Goal: Obtain resource: Obtain resource

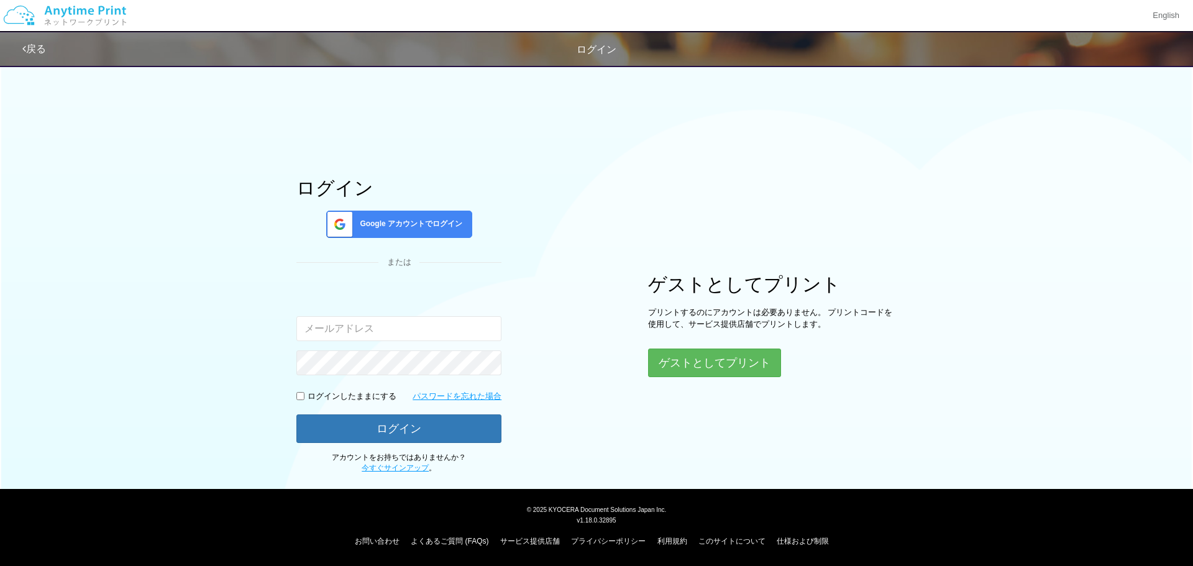
click at [432, 214] on div "Google アカウントでログイン" at bounding box center [399, 224] width 146 height 27
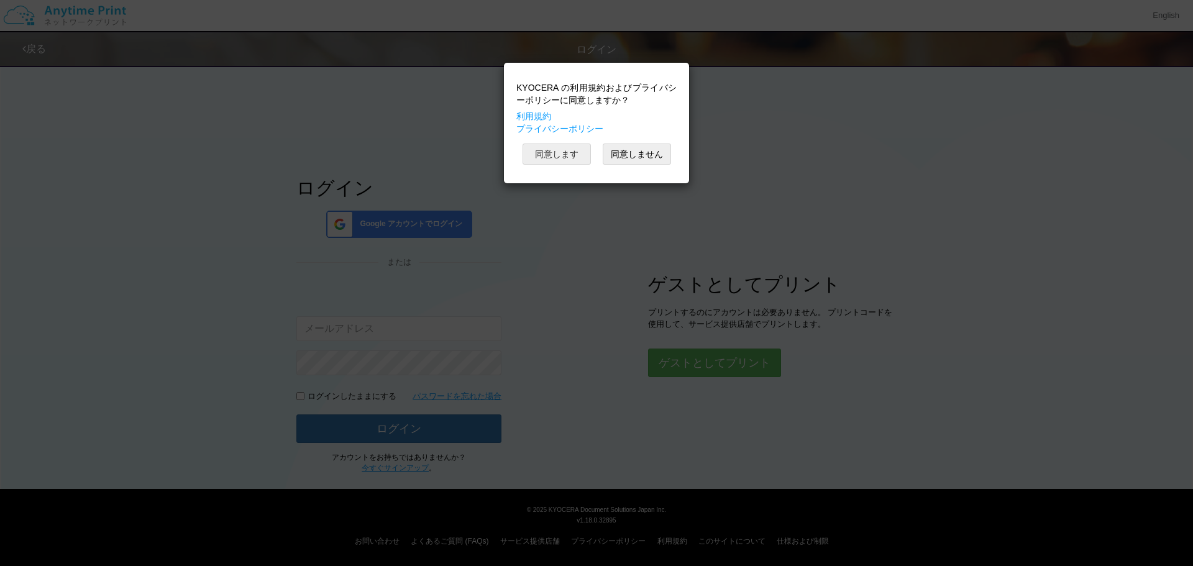
click at [552, 153] on button "同意します" at bounding box center [556, 154] width 68 height 21
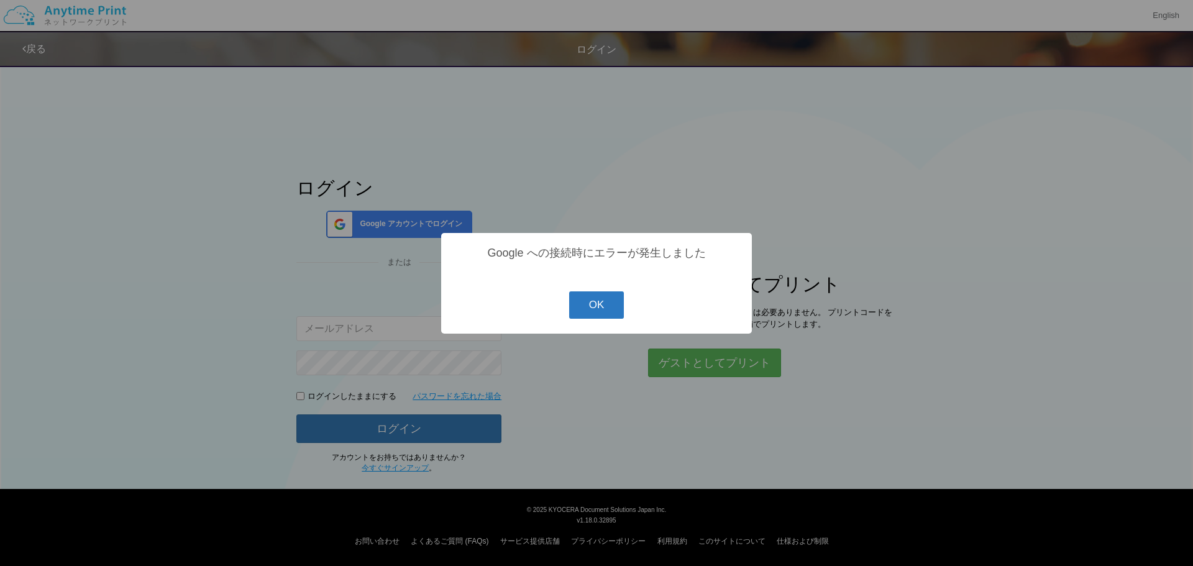
click at [592, 306] on button "OK" at bounding box center [596, 304] width 55 height 27
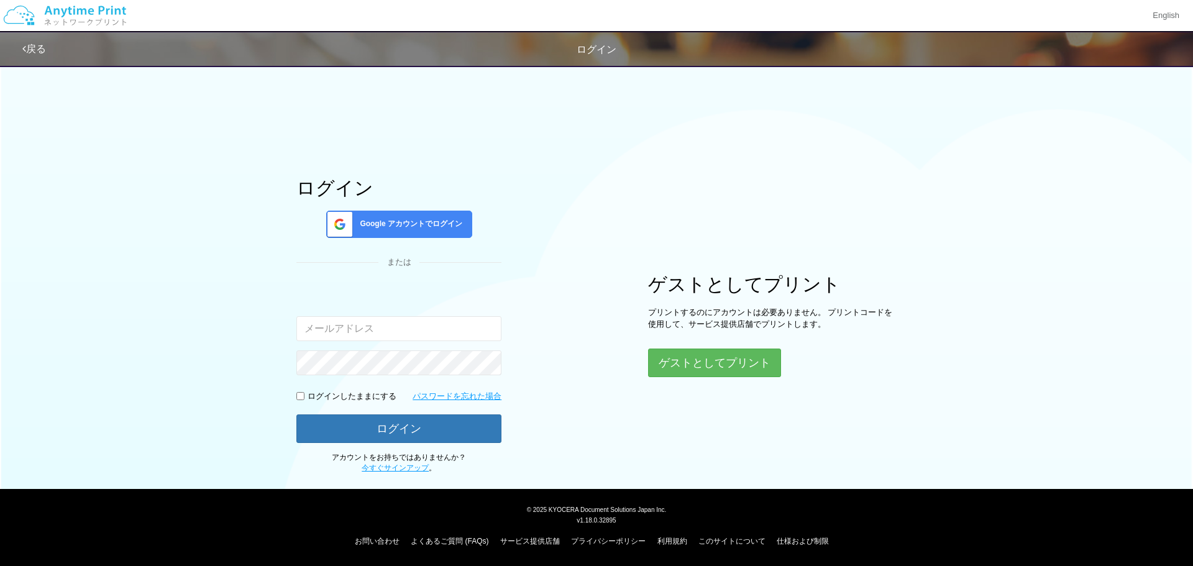
click at [451, 224] on span "Google アカウントでログイン" at bounding box center [408, 224] width 107 height 11
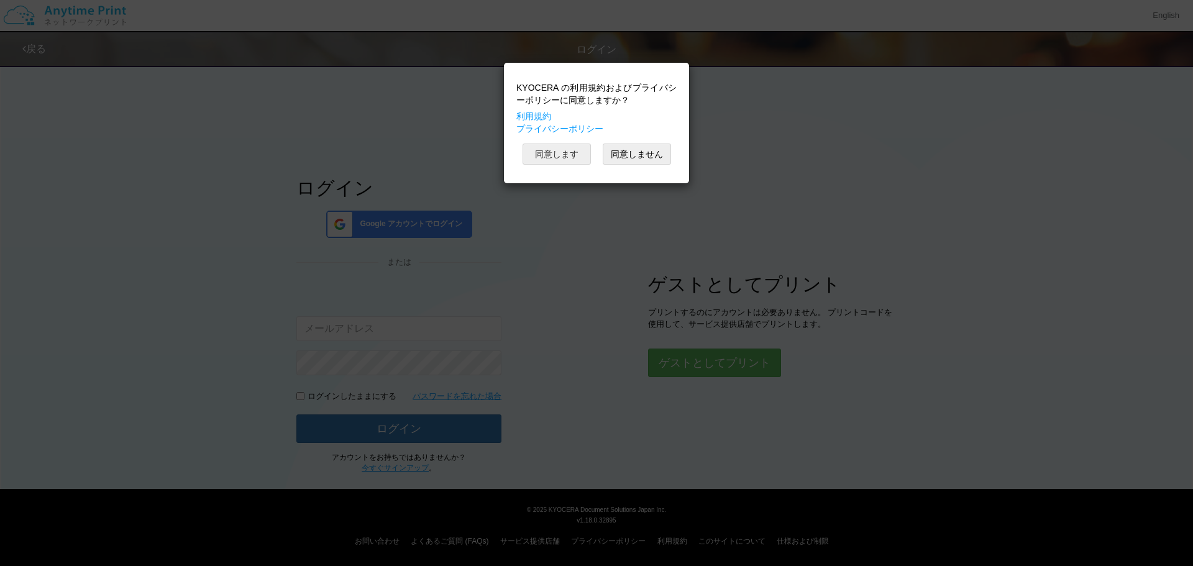
click at [560, 149] on button "同意します" at bounding box center [556, 154] width 68 height 21
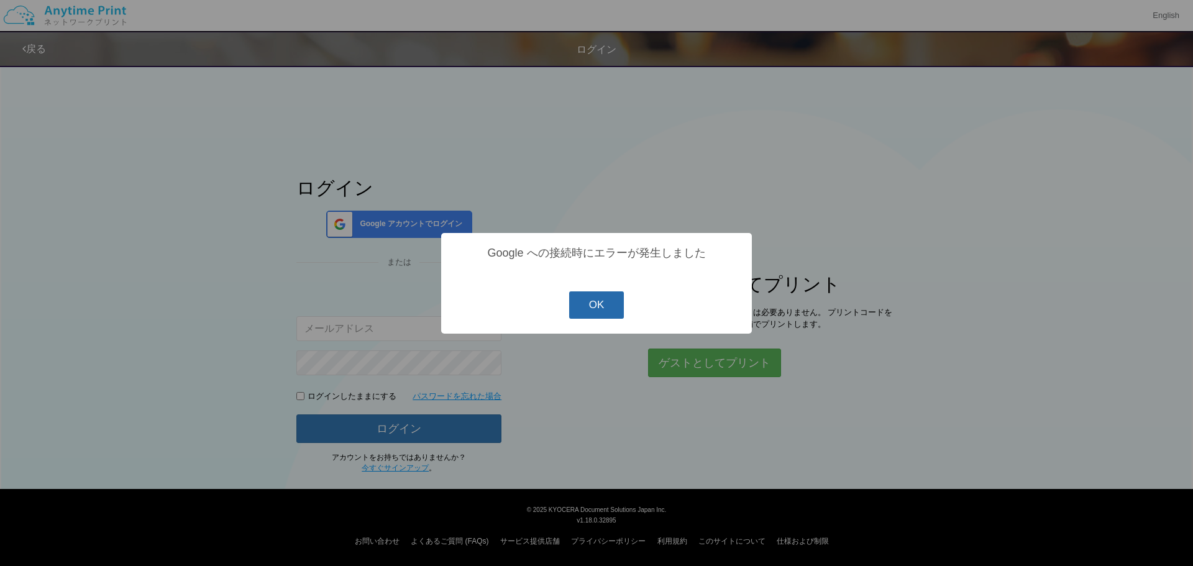
click at [608, 312] on button "OK" at bounding box center [596, 304] width 55 height 27
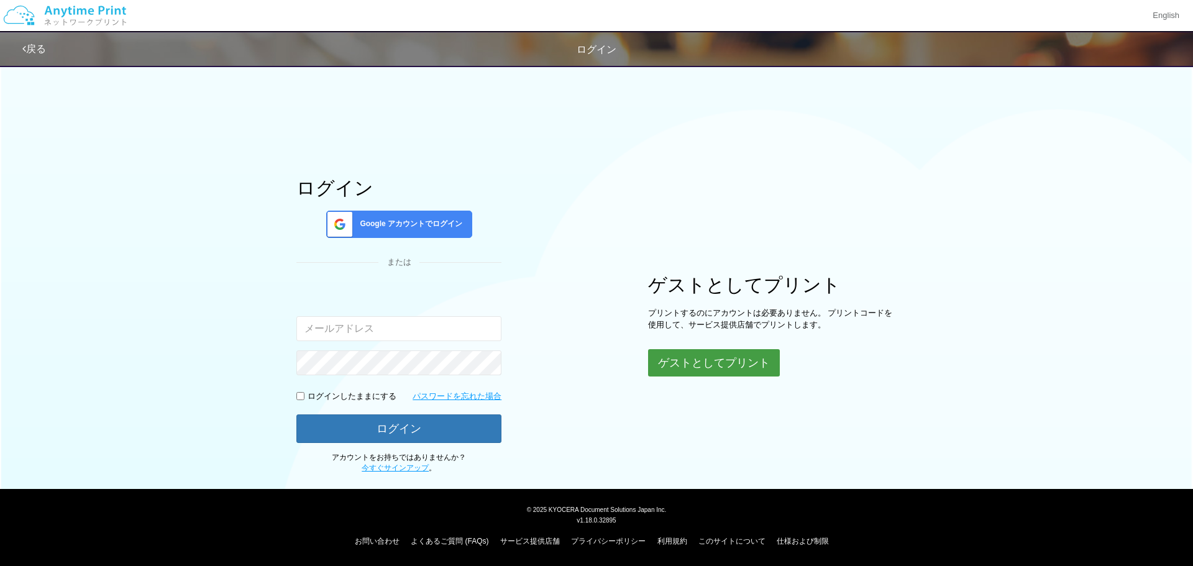
click at [697, 354] on button "ゲストとしてプリント" at bounding box center [714, 362] width 132 height 27
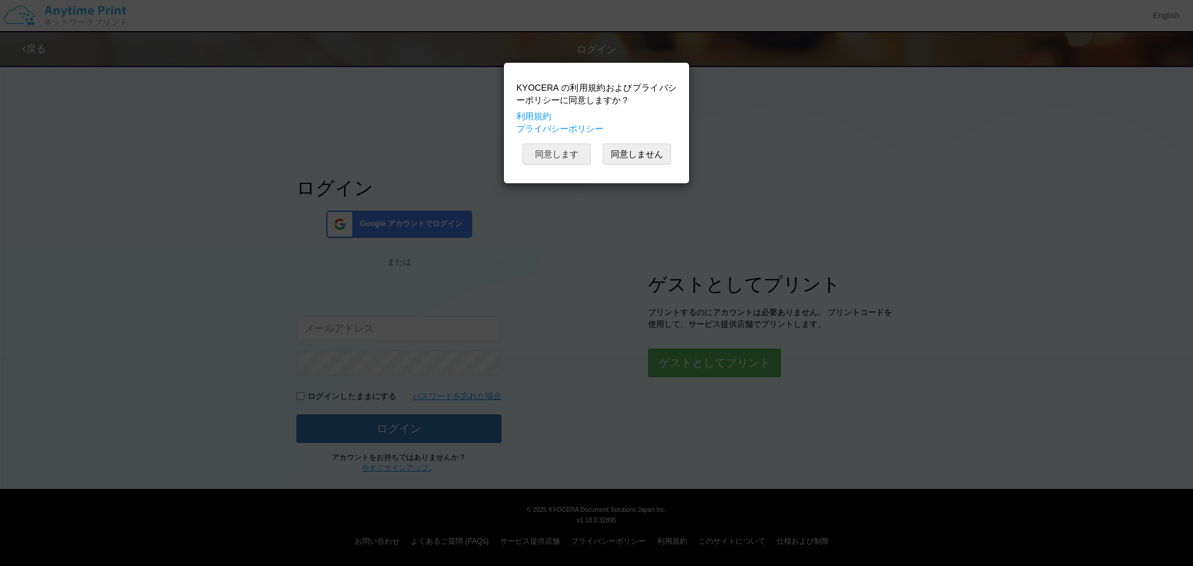
click at [562, 157] on button "同意します" at bounding box center [556, 154] width 68 height 21
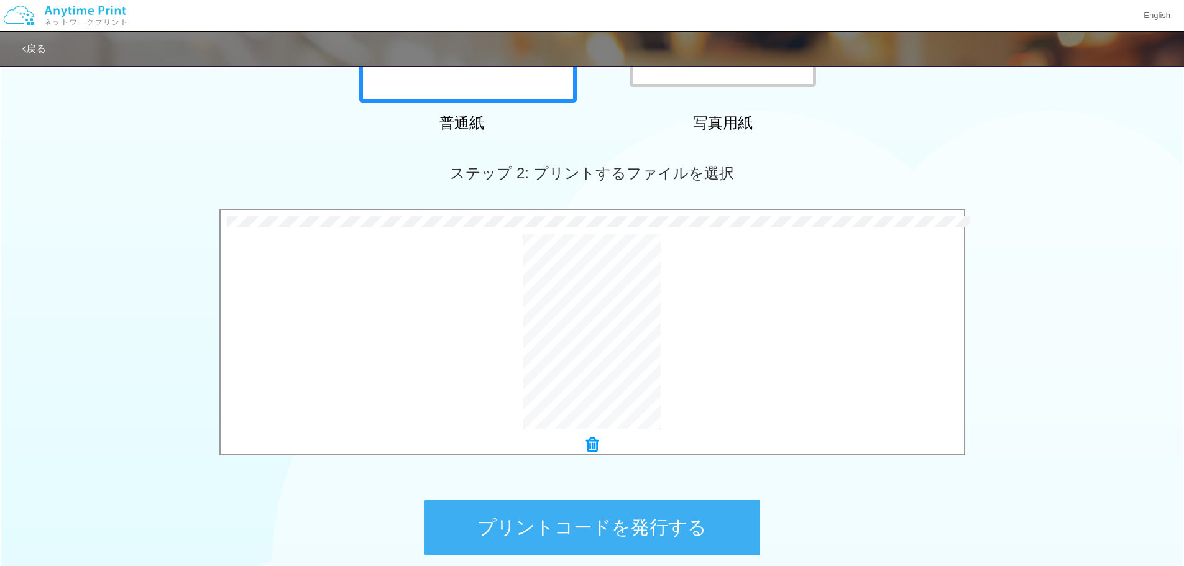
scroll to position [379, 0]
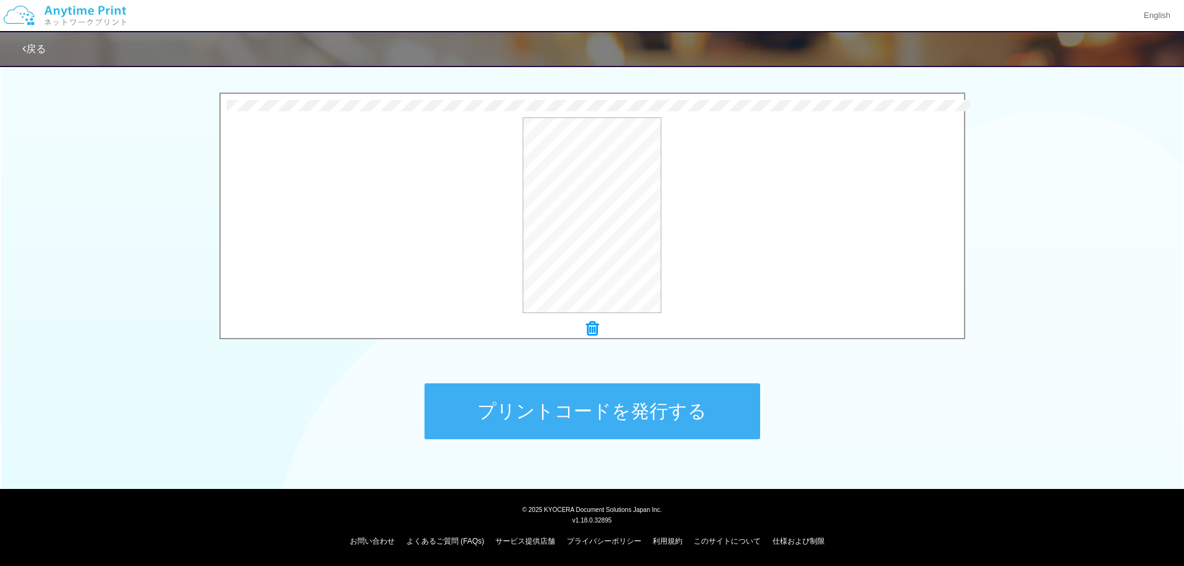
click at [651, 404] on button "プリントコードを発行する" at bounding box center [591, 411] width 335 height 56
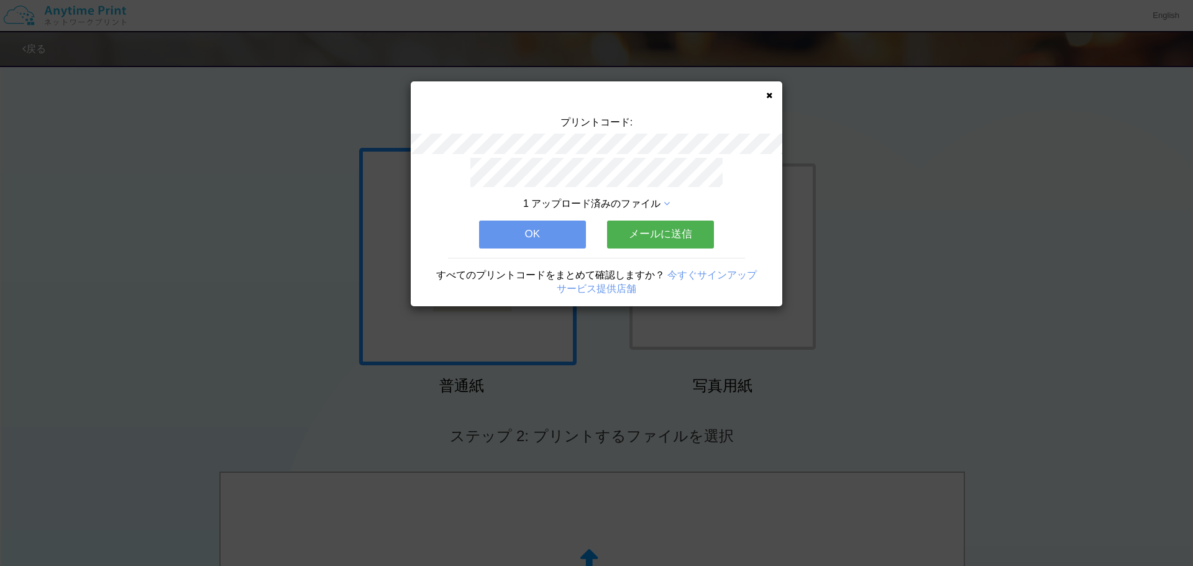
click at [674, 232] on button "メールに送信" at bounding box center [660, 234] width 107 height 27
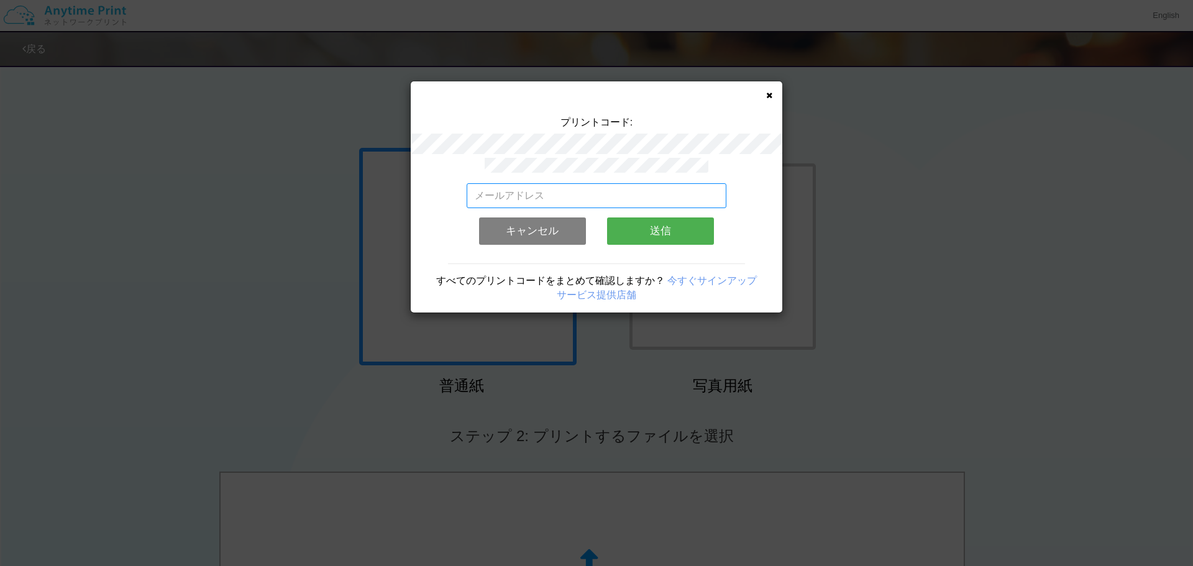
click at [573, 187] on input "email" at bounding box center [597, 195] width 260 height 25
drag, startPoint x: 609, startPoint y: 185, endPoint x: 413, endPoint y: 196, distance: 196.0
click at [413, 196] on div "[EMAIL_ADDRESS][DOMAIN_NAME] 有効なメールアドレスを入力してください。 このメールアドレスは、すでに別のアカウントと関連付けられて…" at bounding box center [597, 235] width 372 height 155
type input "[EMAIL_ADDRESS][DOMAIN_NAME]"
click at [653, 237] on button "送信" at bounding box center [660, 230] width 107 height 27
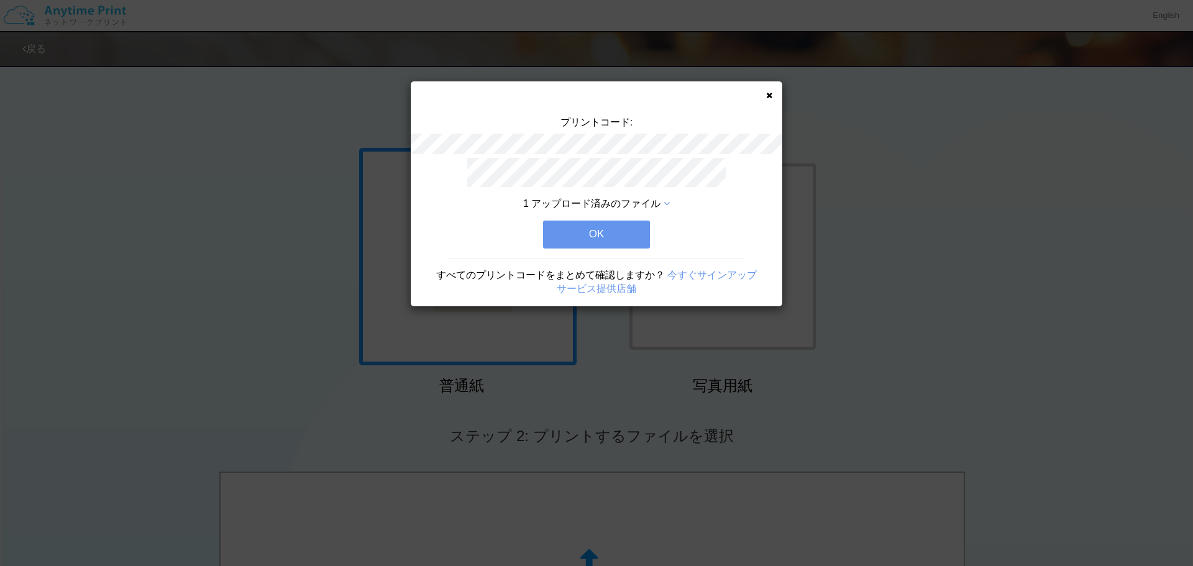
click at [595, 235] on button "OK" at bounding box center [596, 234] width 107 height 27
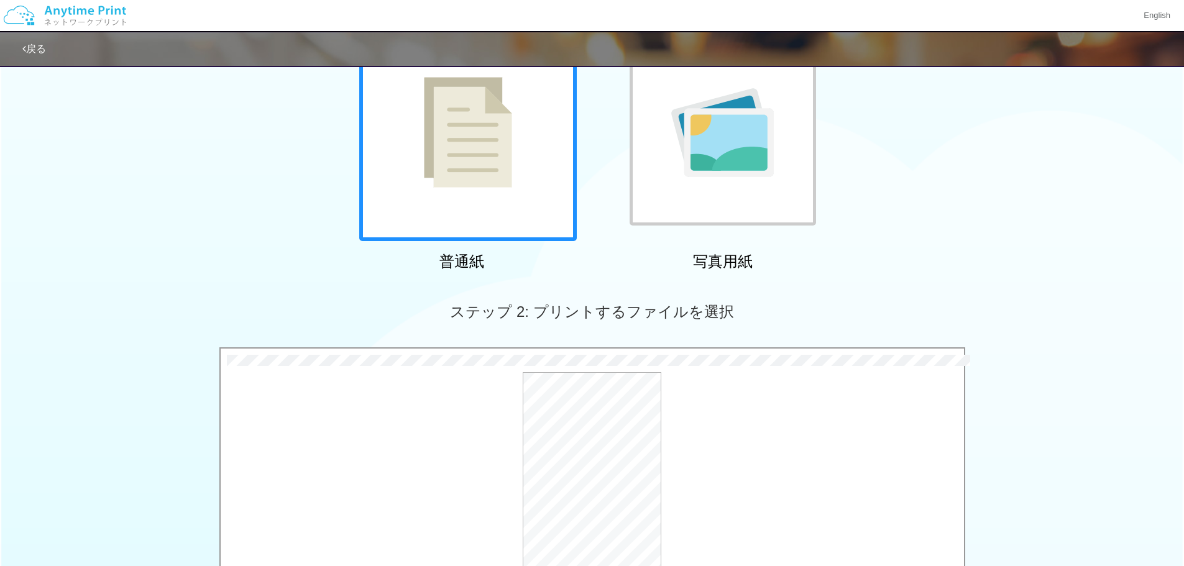
scroll to position [379, 0]
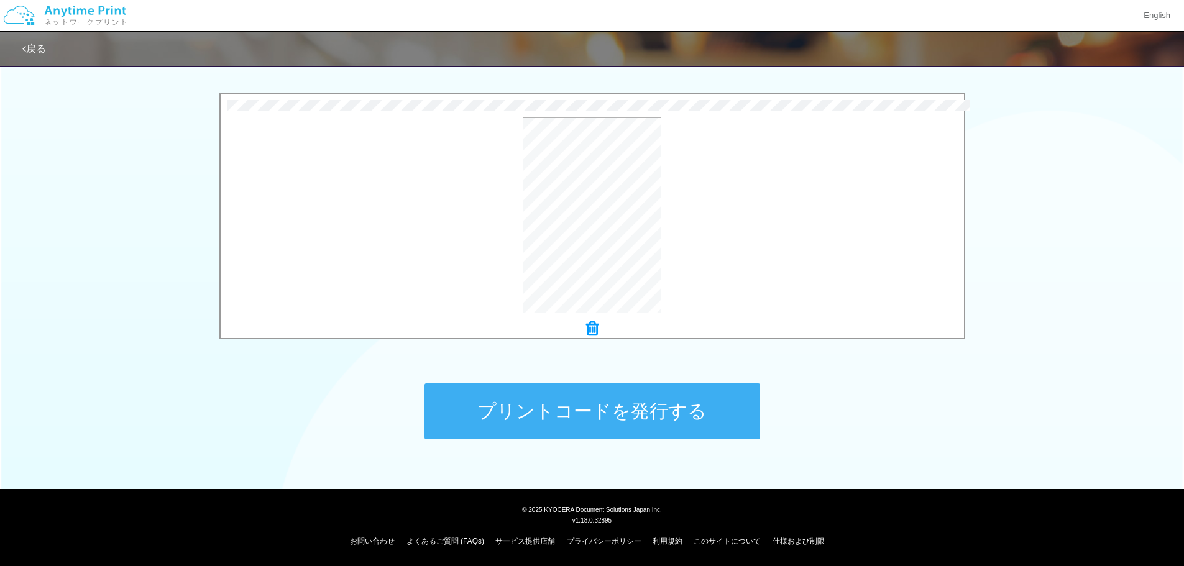
click at [681, 415] on button "プリントコードを発行する" at bounding box center [591, 411] width 335 height 56
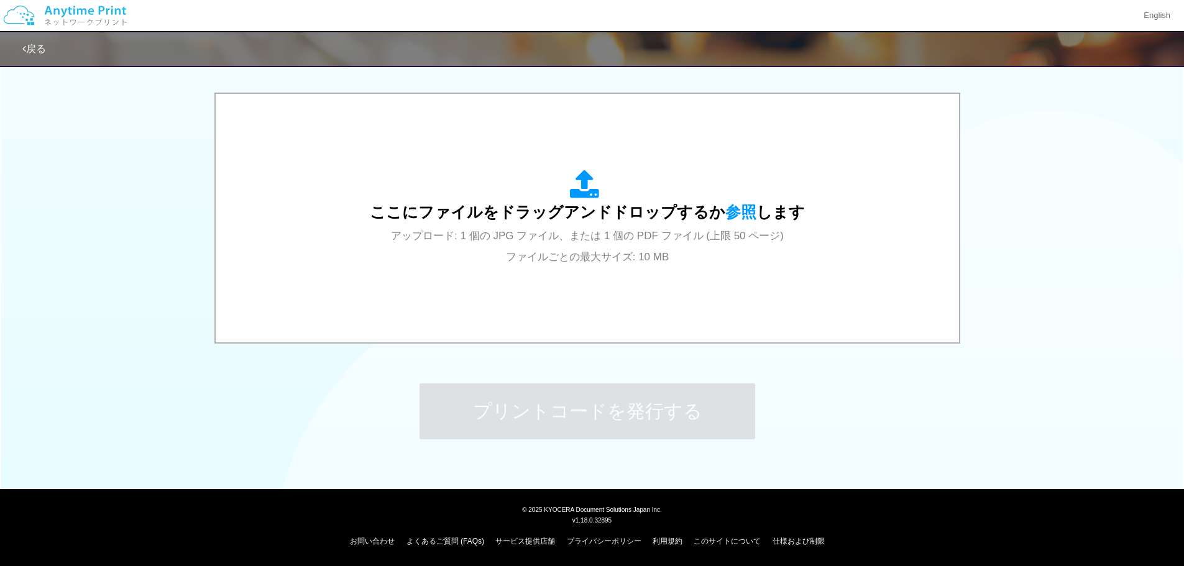
scroll to position [0, 0]
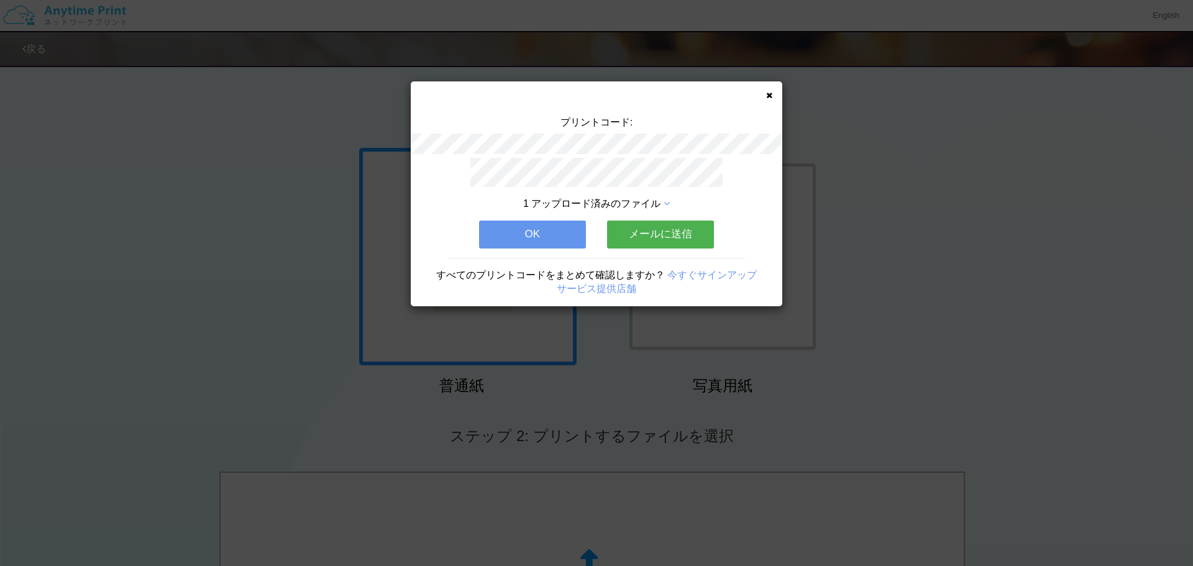
click at [680, 227] on button "メールに送信" at bounding box center [660, 234] width 107 height 27
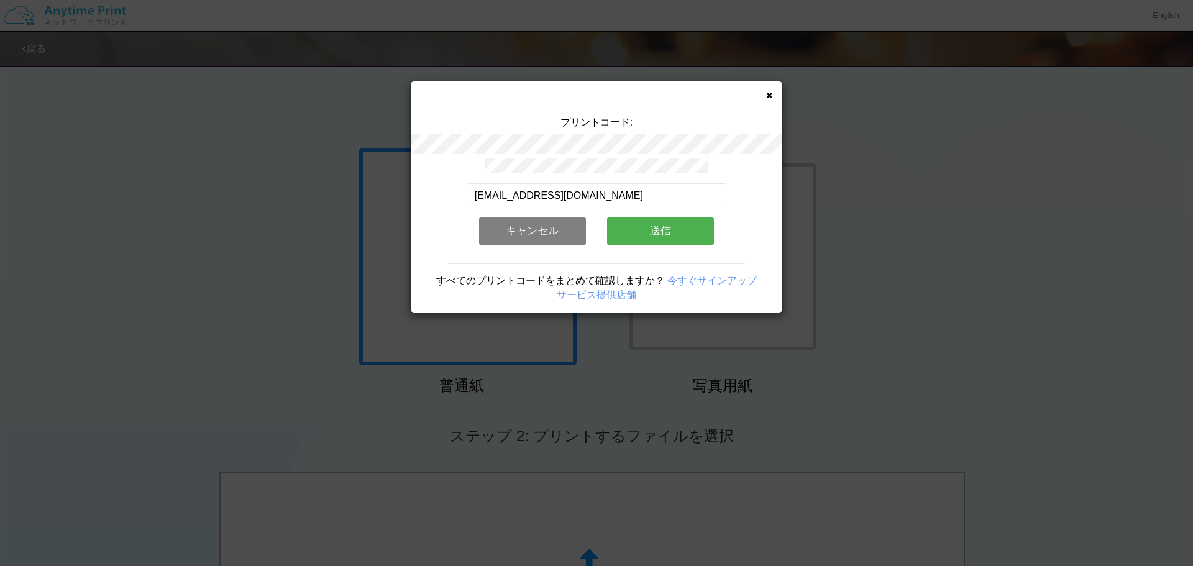
click at [652, 228] on button "送信" at bounding box center [660, 230] width 107 height 27
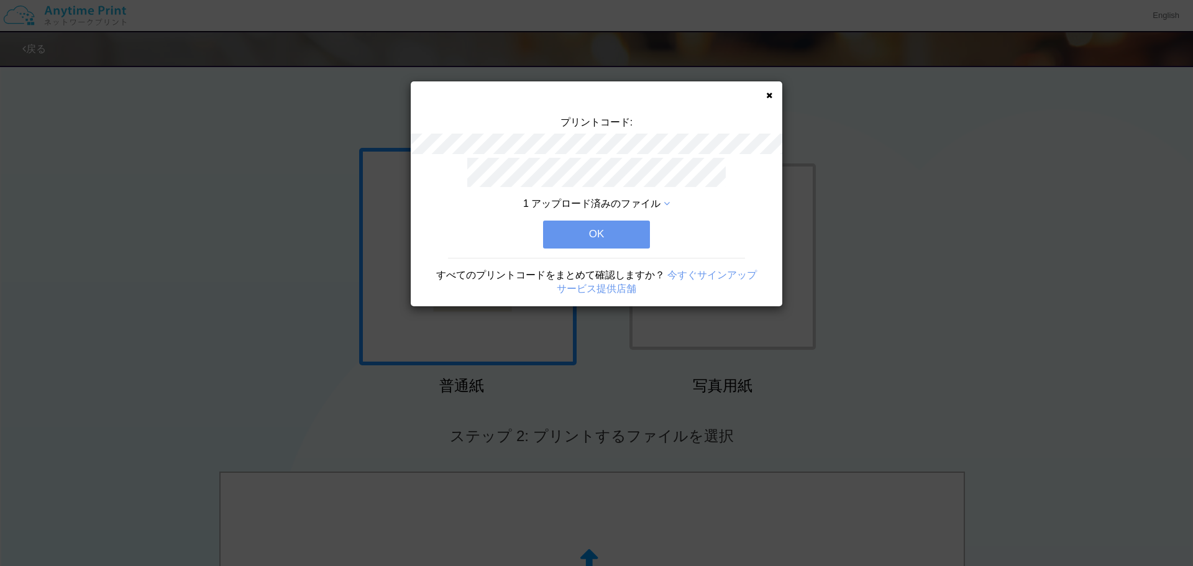
click at [613, 233] on button "OK" at bounding box center [596, 234] width 107 height 27
